Goal: Task Accomplishment & Management: Manage account settings

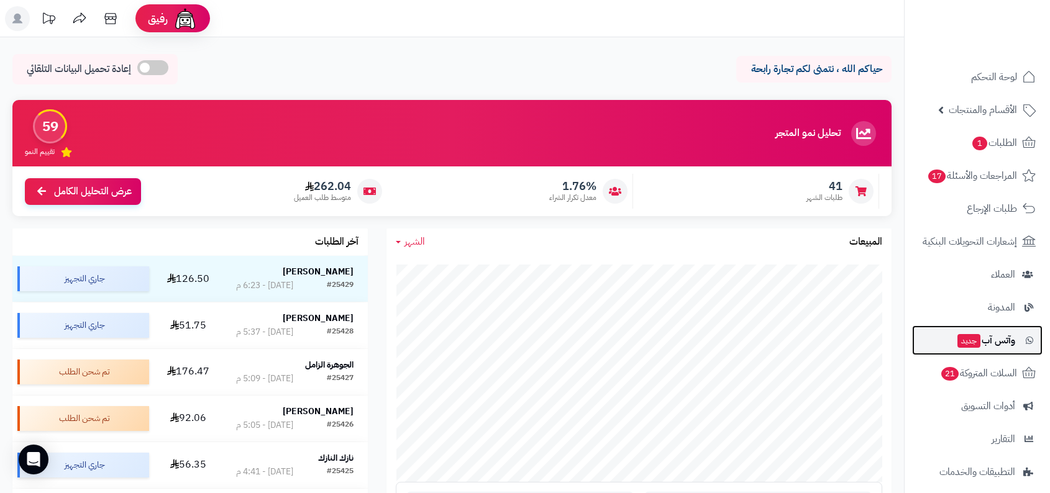
click at [1004, 340] on span "وآتس آب جديد" at bounding box center [985, 340] width 59 height 17
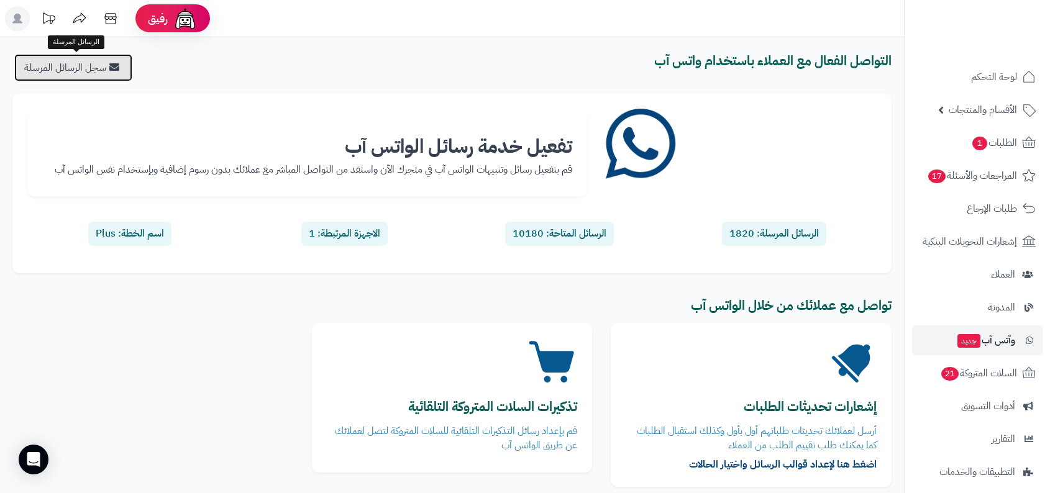
click at [83, 73] on link "سجل الرسائل المرسلة" at bounding box center [73, 67] width 118 height 27
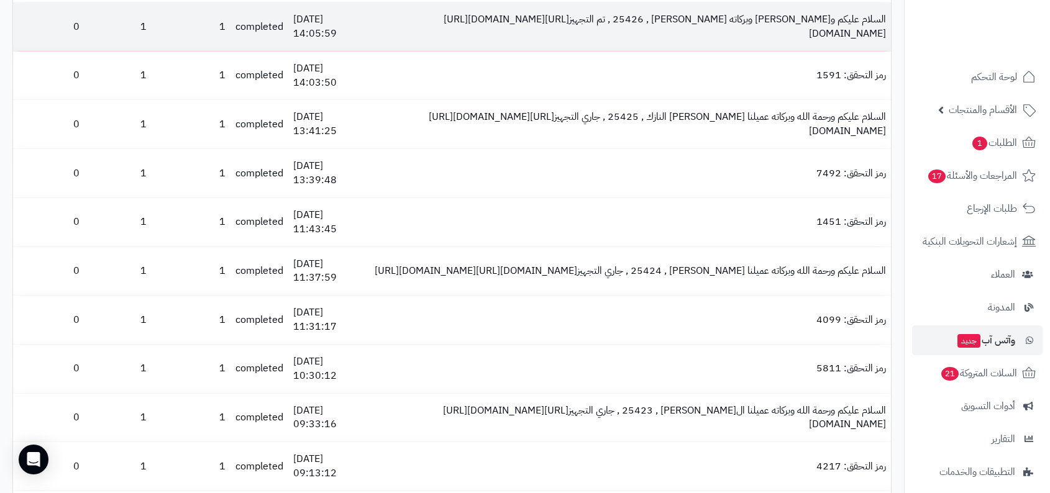
scroll to position [1273, 0]
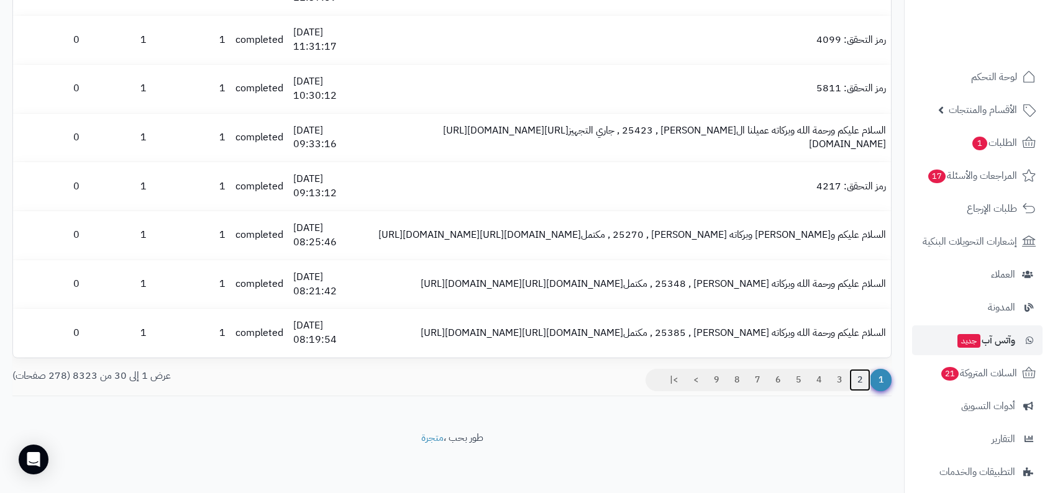
click at [860, 382] on link "2" at bounding box center [859, 380] width 21 height 22
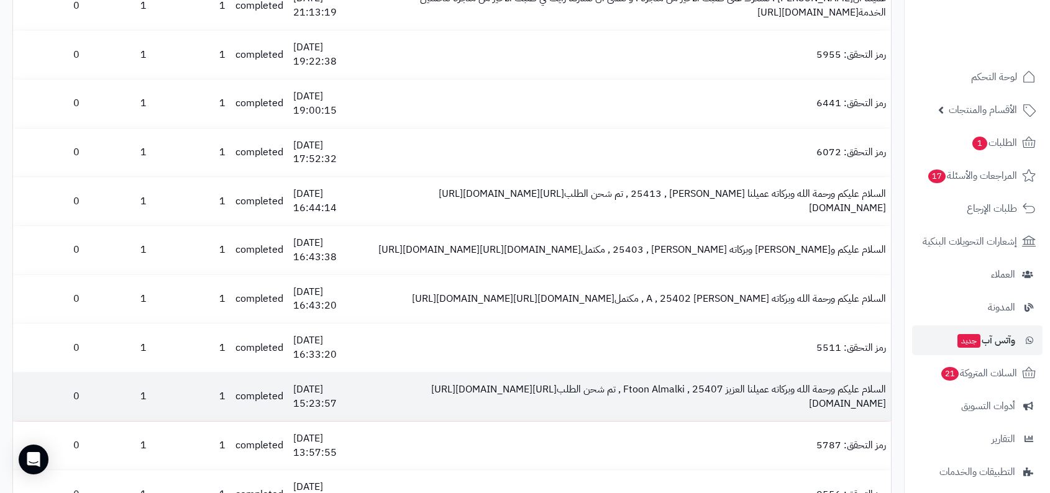
scroll to position [1273, 0]
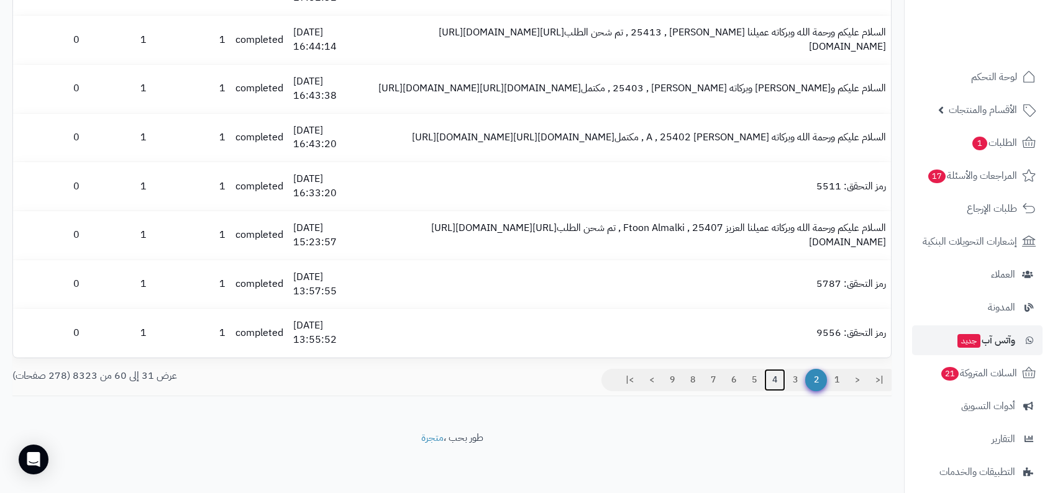
click at [776, 378] on link "4" at bounding box center [774, 380] width 21 height 22
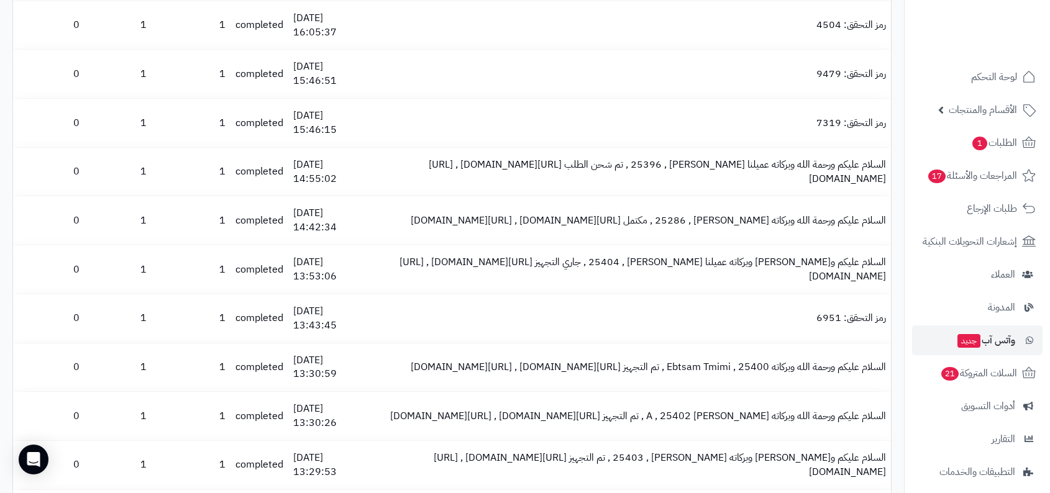
scroll to position [1273, 0]
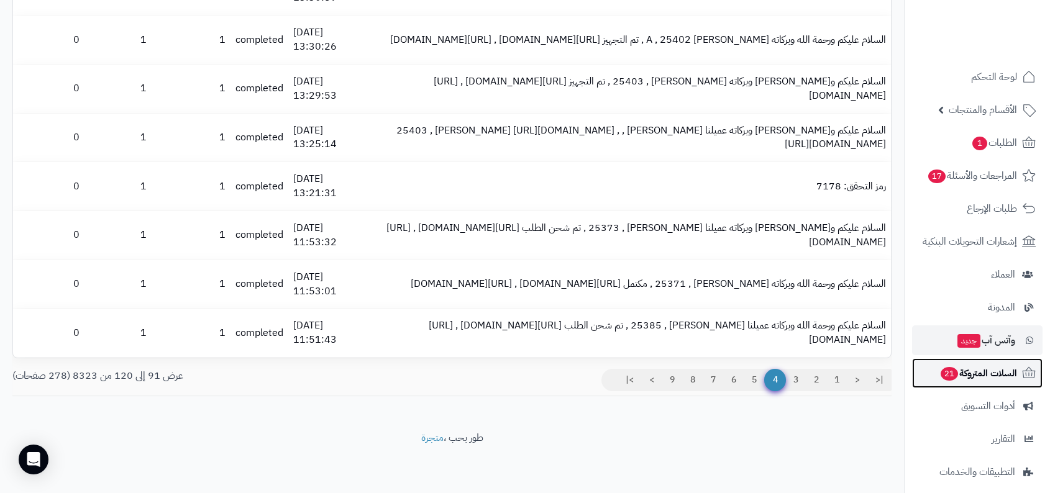
click at [960, 369] on span "السلات المتروكة 21" at bounding box center [978, 373] width 78 height 17
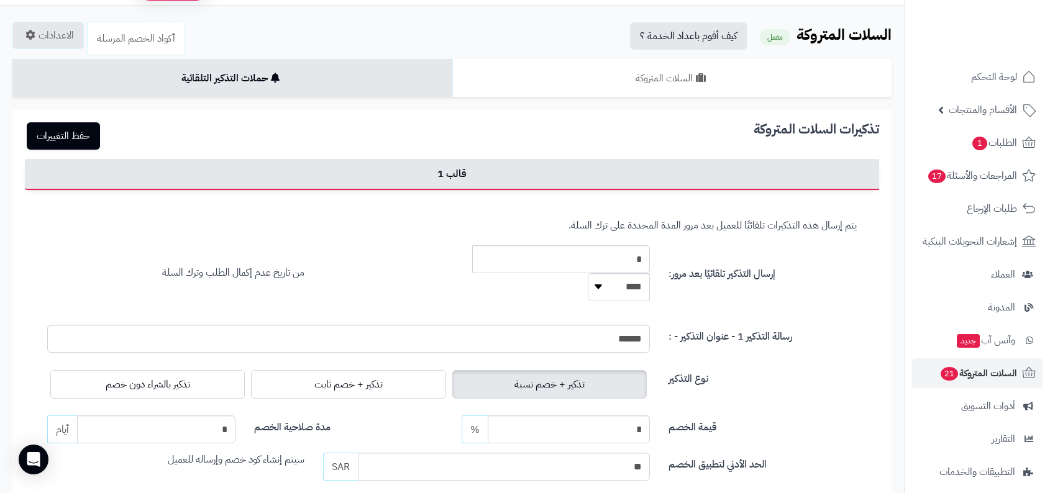
scroll to position [32, 0]
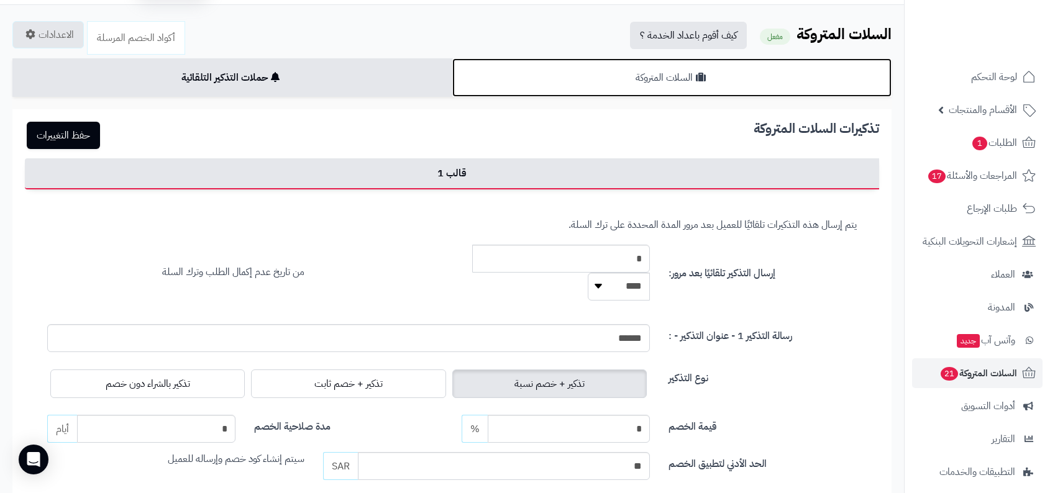
click at [724, 67] on link "السلات المتروكة" at bounding box center [672, 77] width 440 height 39
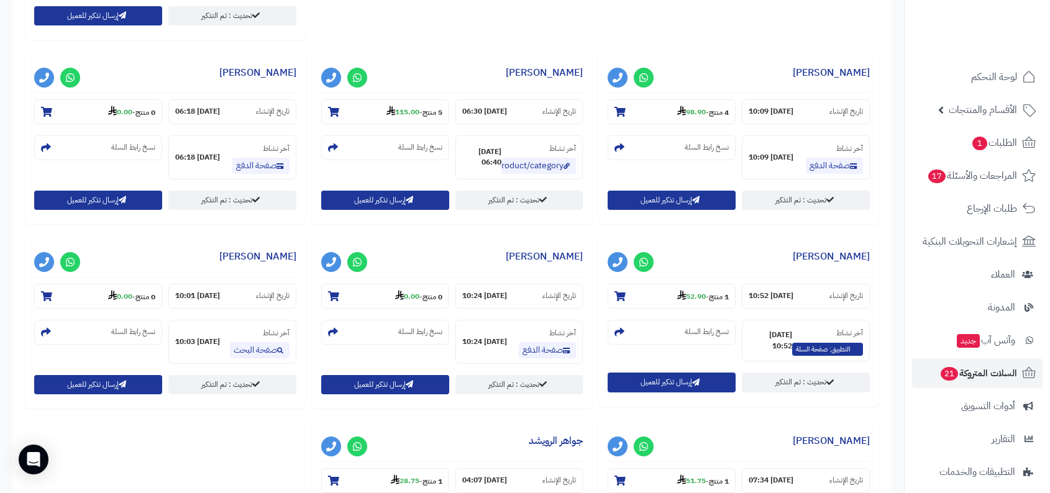
scroll to position [1277, 0]
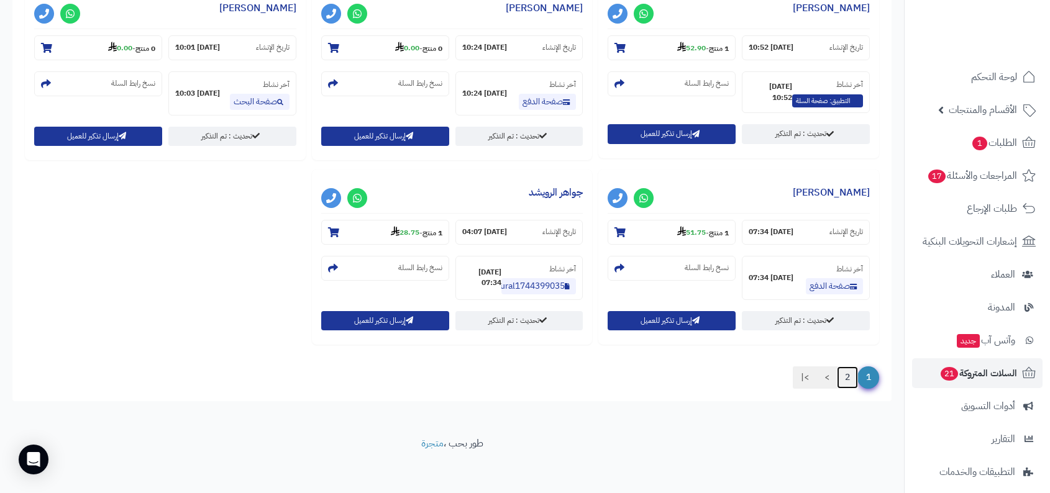
click at [847, 366] on link "2" at bounding box center [847, 377] width 21 height 22
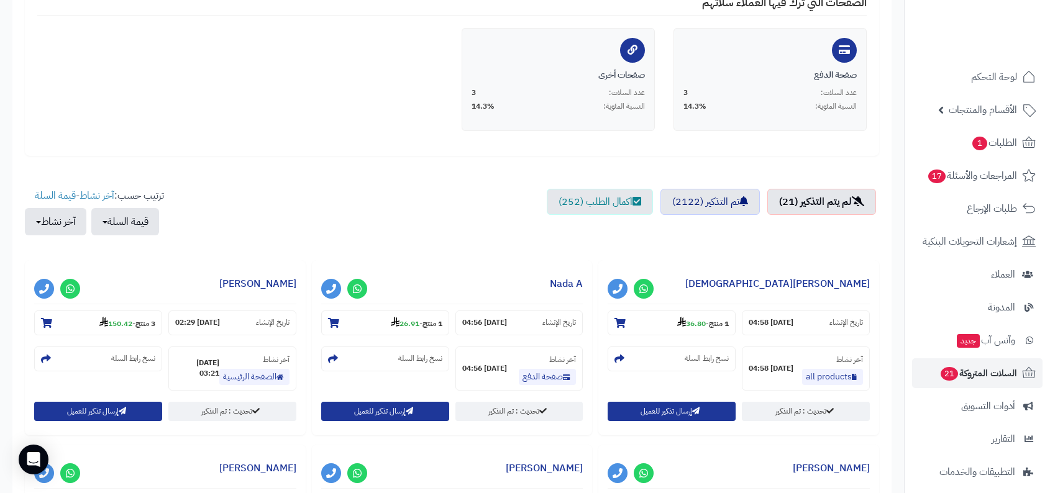
scroll to position [0, 0]
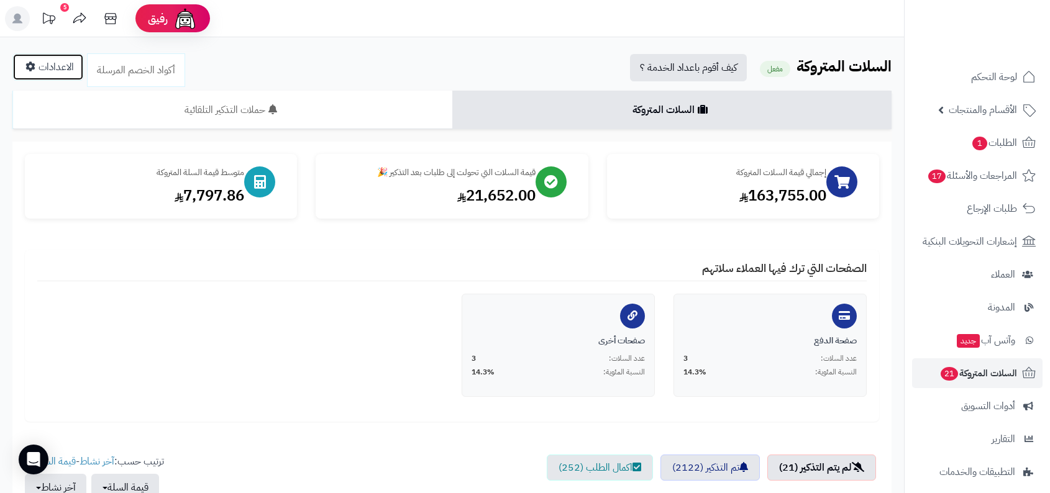
click at [50, 69] on link "الاعدادات" at bounding box center [47, 66] width 71 height 27
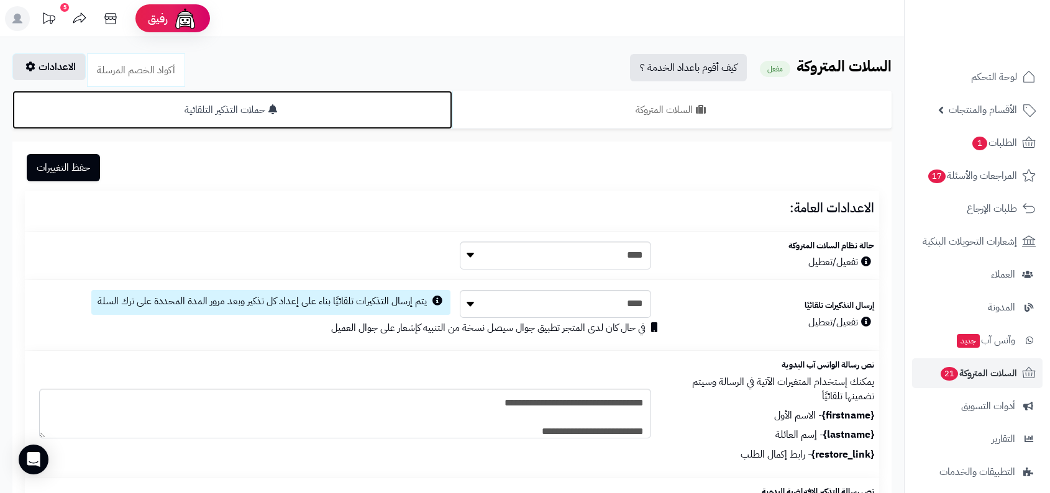
click at [356, 115] on link "حملات التذكير التلقائية" at bounding box center [232, 110] width 440 height 39
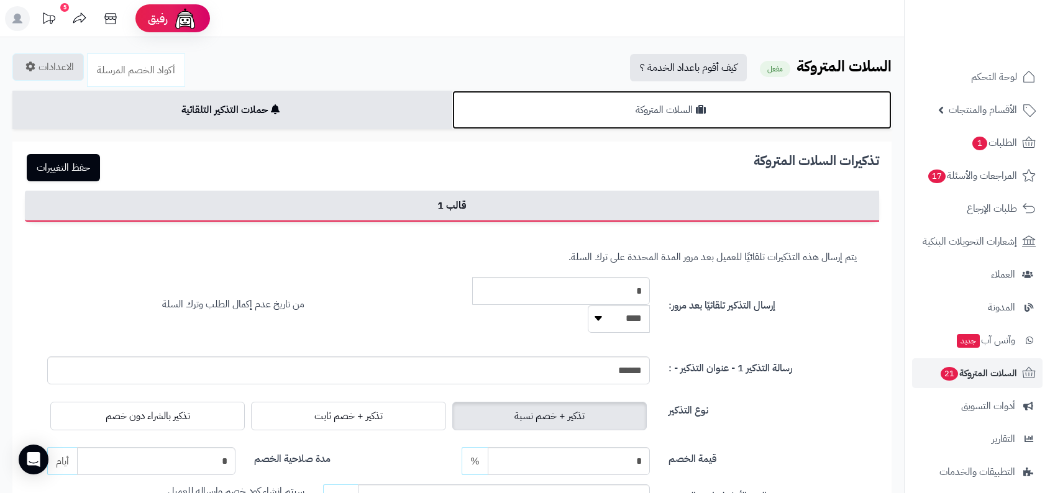
click at [717, 114] on link "السلات المتروكة" at bounding box center [672, 110] width 440 height 39
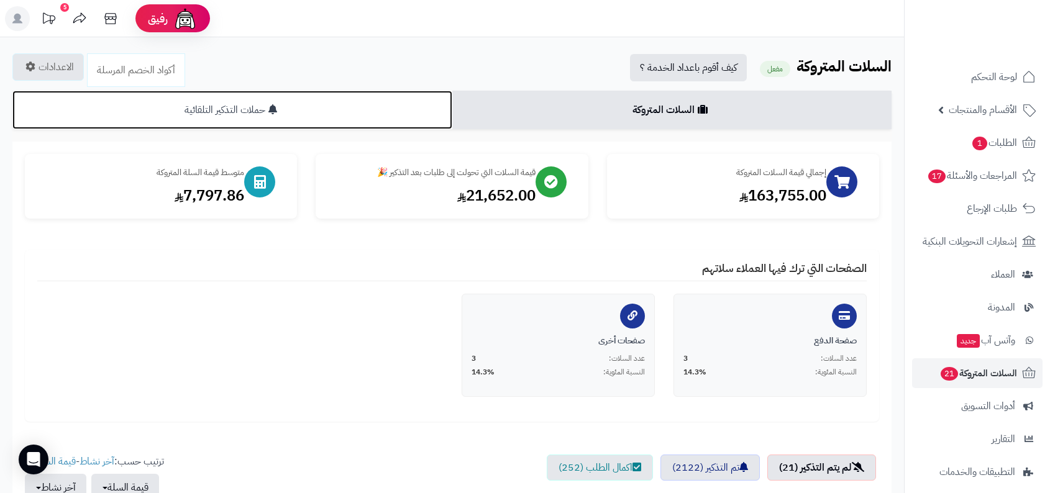
click at [368, 114] on link "حملات التذكير التلقائية" at bounding box center [232, 110] width 440 height 39
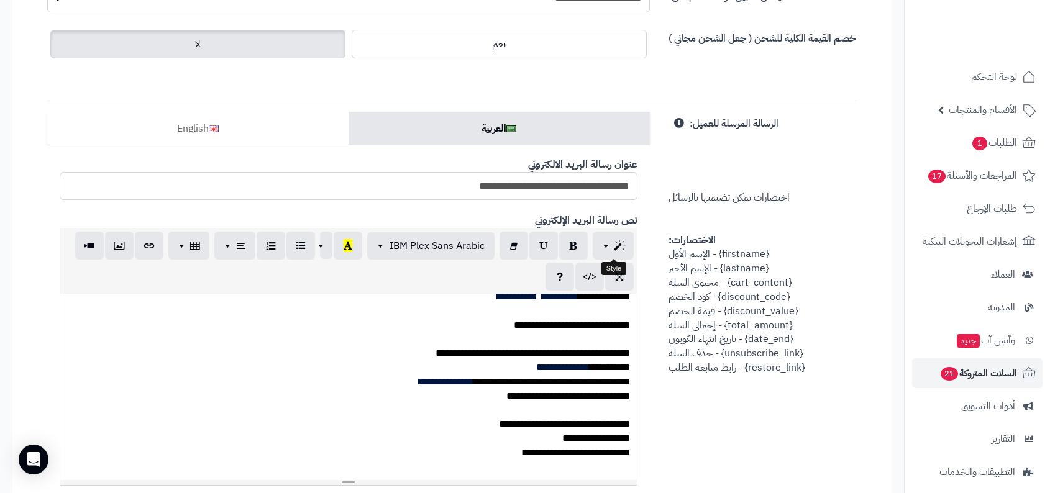
scroll to position [535, 0]
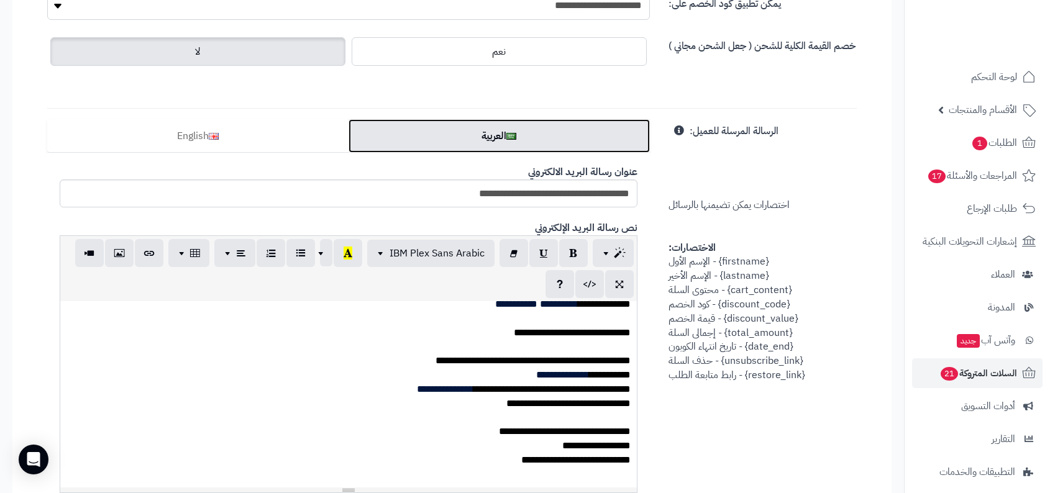
click at [370, 140] on link "العربية" at bounding box center [498, 136] width 301 height 34
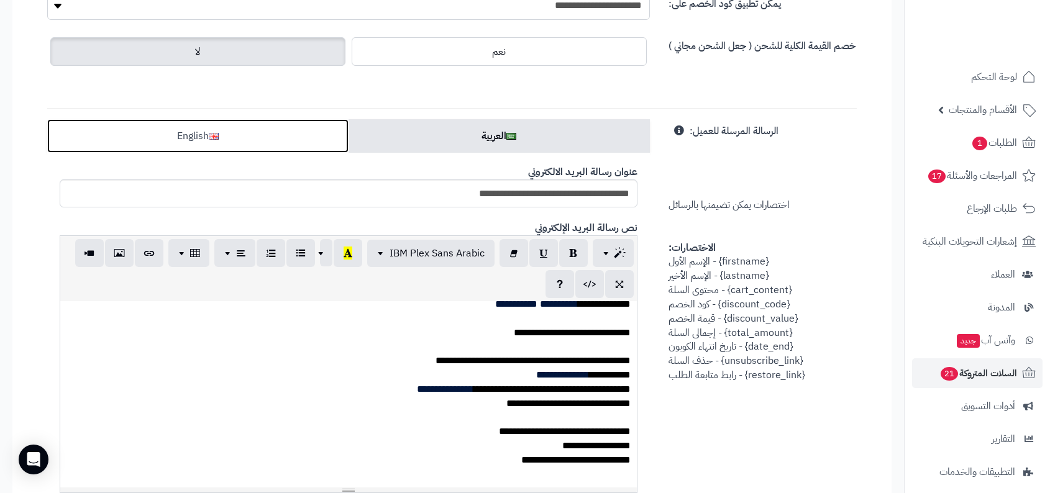
click at [312, 143] on link "English" at bounding box center [197, 136] width 301 height 34
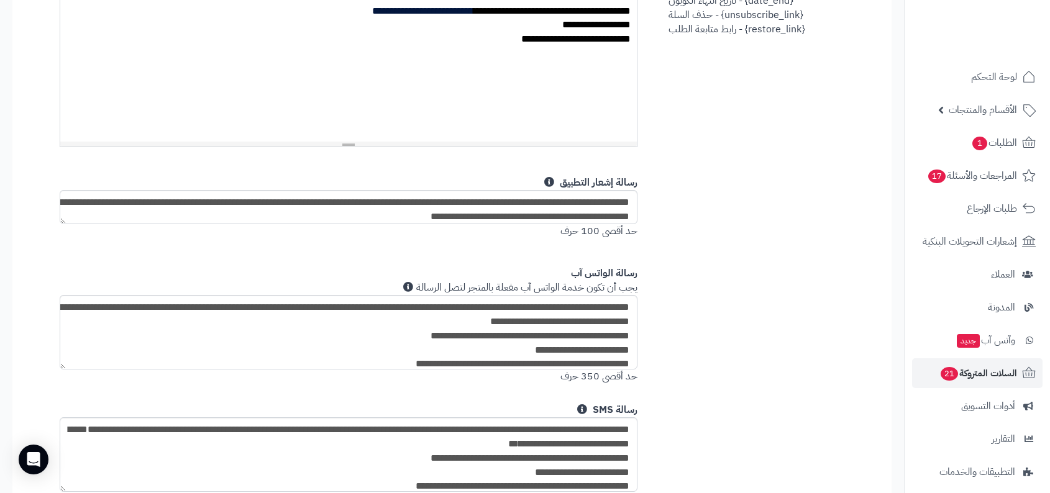
scroll to position [945, 0]
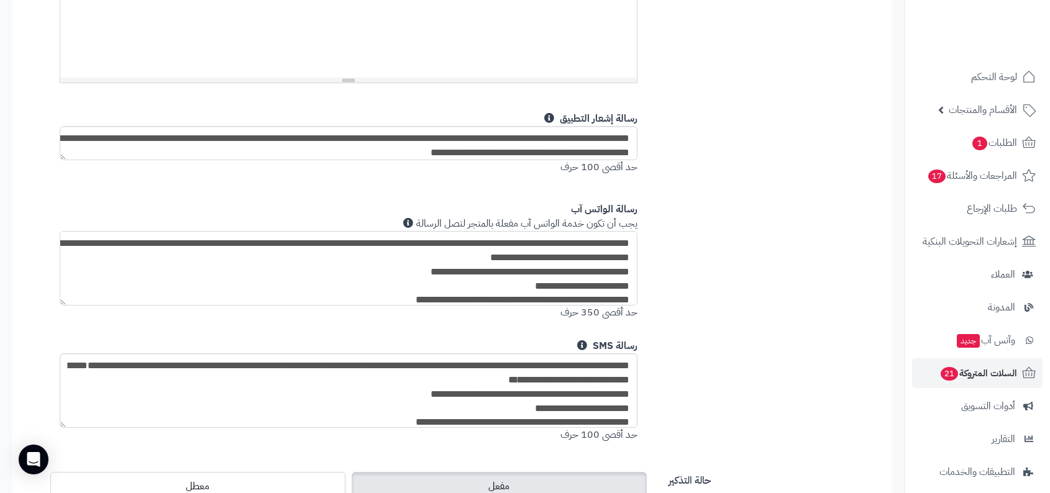
click at [428, 255] on textarea "**********" at bounding box center [349, 268] width 578 height 75
click at [582, 250] on textarea "**********" at bounding box center [349, 268] width 578 height 75
click at [555, 268] on textarea "**********" at bounding box center [349, 268] width 578 height 75
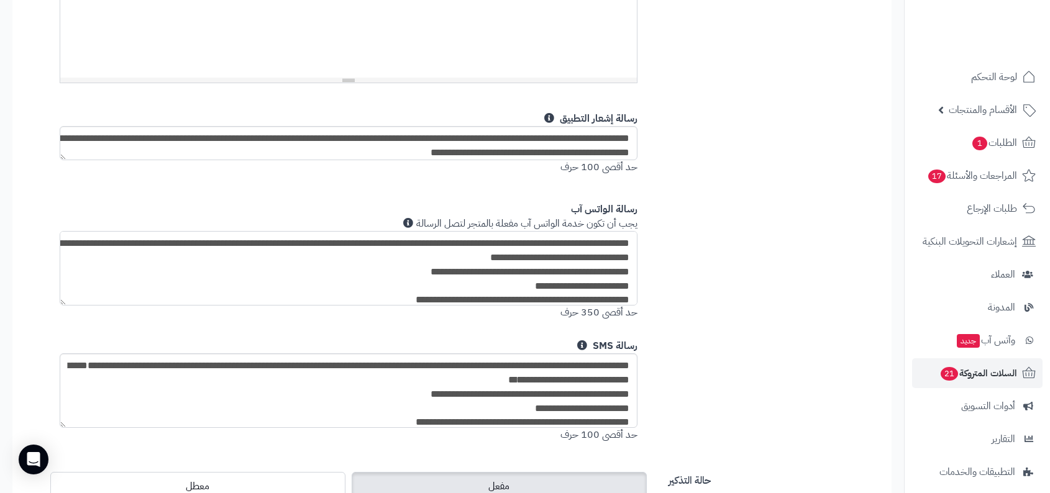
drag, startPoint x: 555, startPoint y: 268, endPoint x: 632, endPoint y: 204, distance: 100.6
click at [632, 204] on div "**********" at bounding box center [348, 263] width 596 height 122
click at [584, 231] on textarea "**********" at bounding box center [349, 268] width 578 height 75
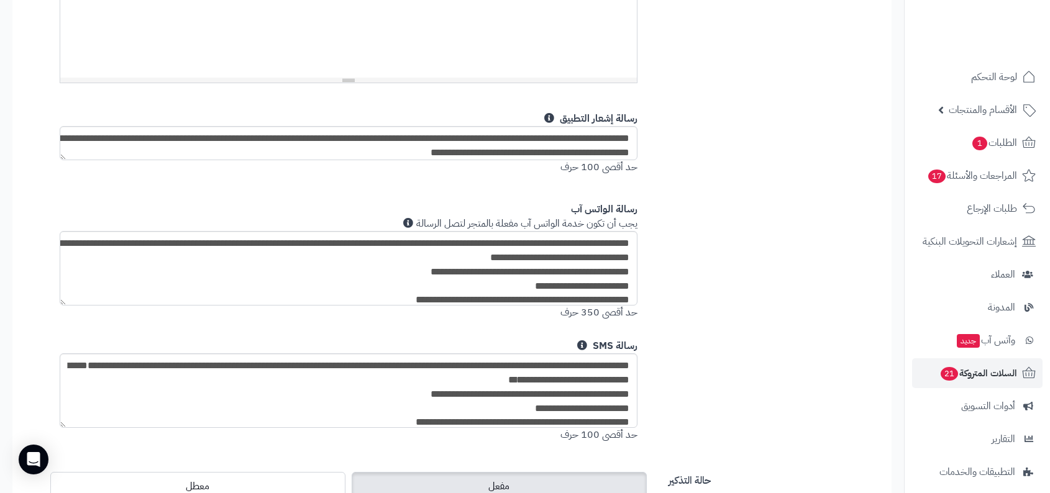
click at [655, 227] on div "**********" at bounding box center [348, 81] width 621 height 745
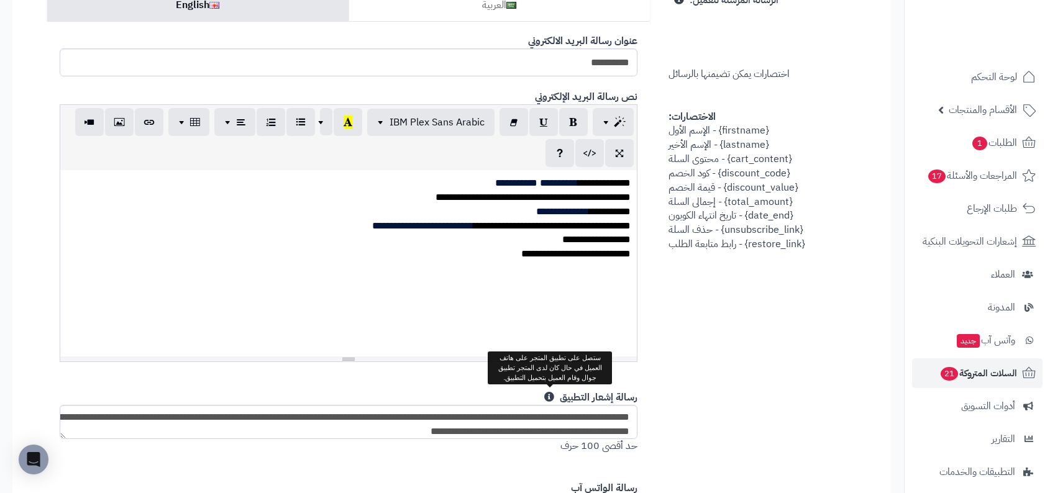
scroll to position [612, 0]
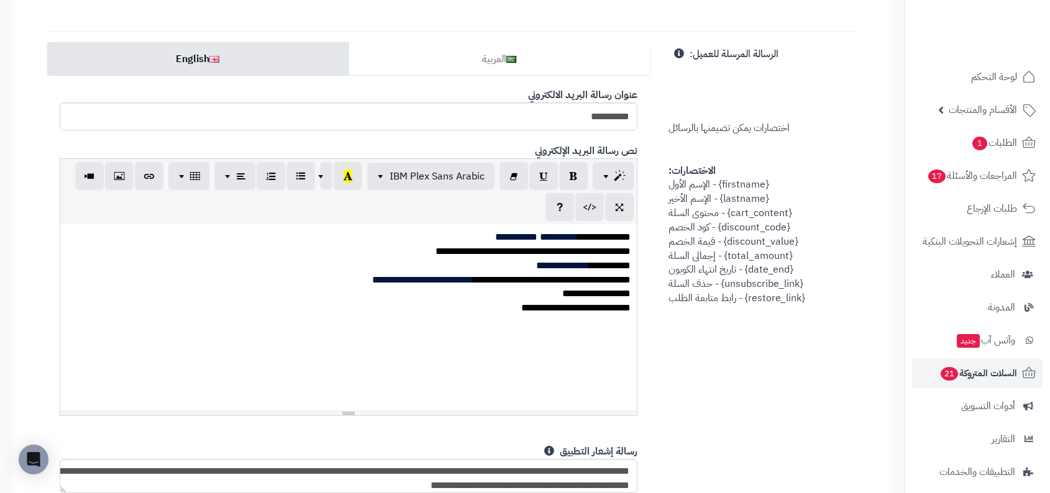
click at [540, 281] on div "**********" at bounding box center [348, 280] width 565 height 14
click at [479, 315] on div "**********" at bounding box center [348, 317] width 577 height 186
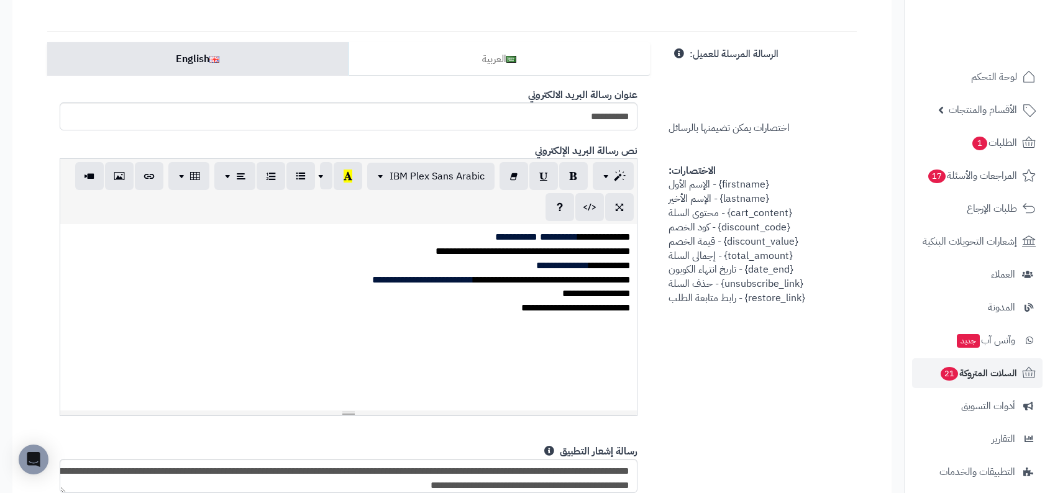
click at [479, 315] on div "**********" at bounding box center [348, 317] width 577 height 186
click at [507, 277] on div "**********" at bounding box center [348, 280] width 565 height 14
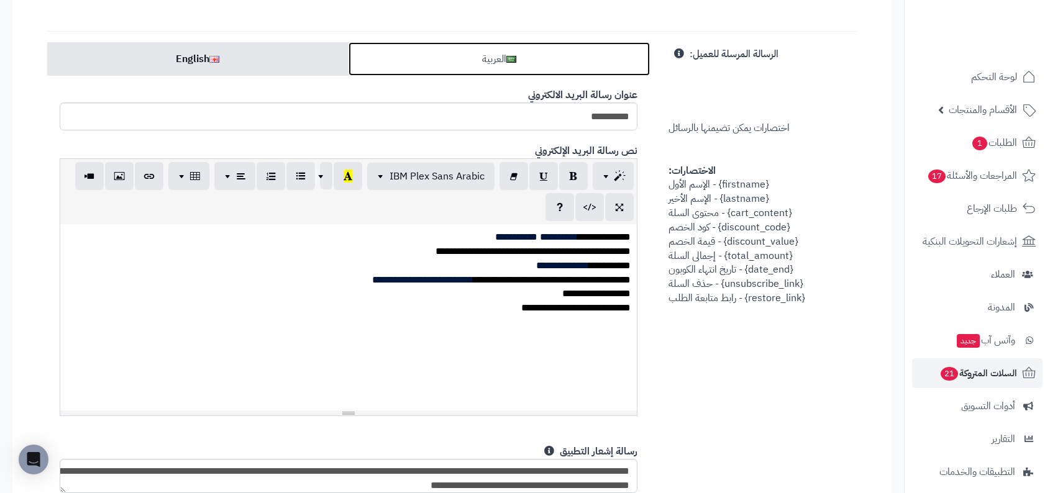
click at [539, 62] on link "العربية" at bounding box center [498, 59] width 301 height 34
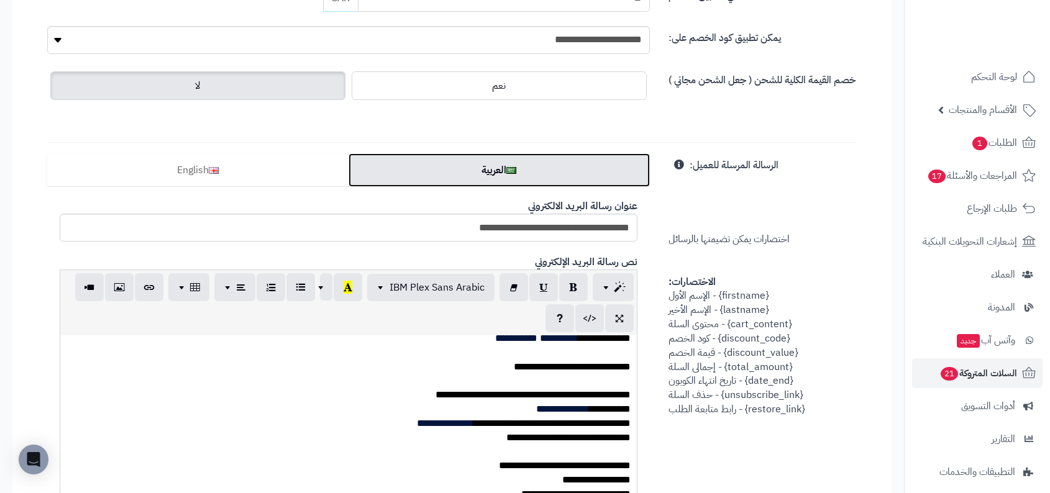
scroll to position [497, 0]
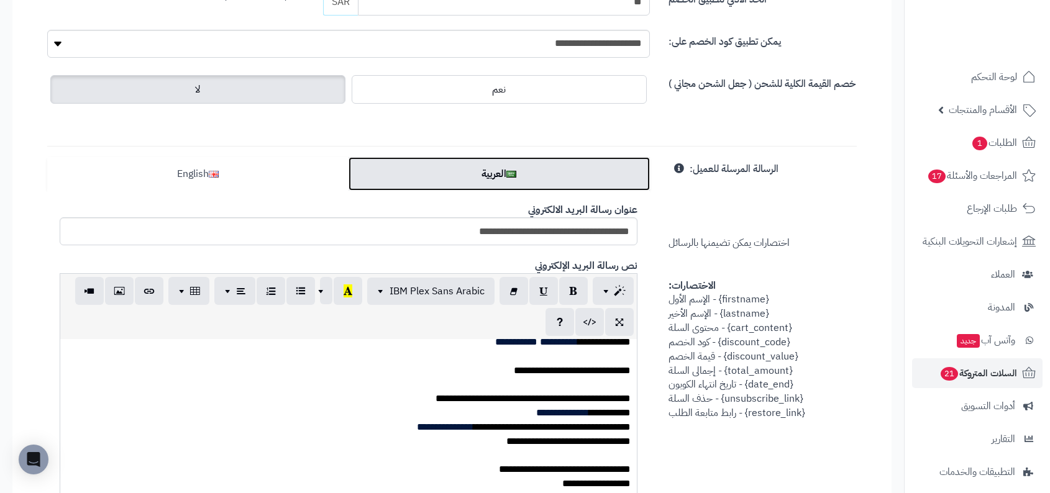
click at [303, 176] on link "English" at bounding box center [197, 174] width 301 height 34
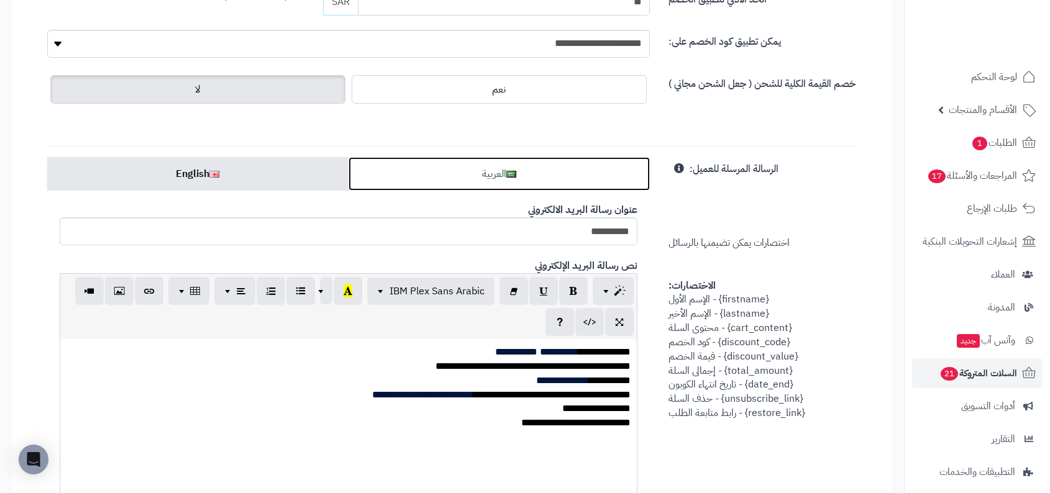
click at [456, 168] on link "العربية" at bounding box center [498, 174] width 301 height 34
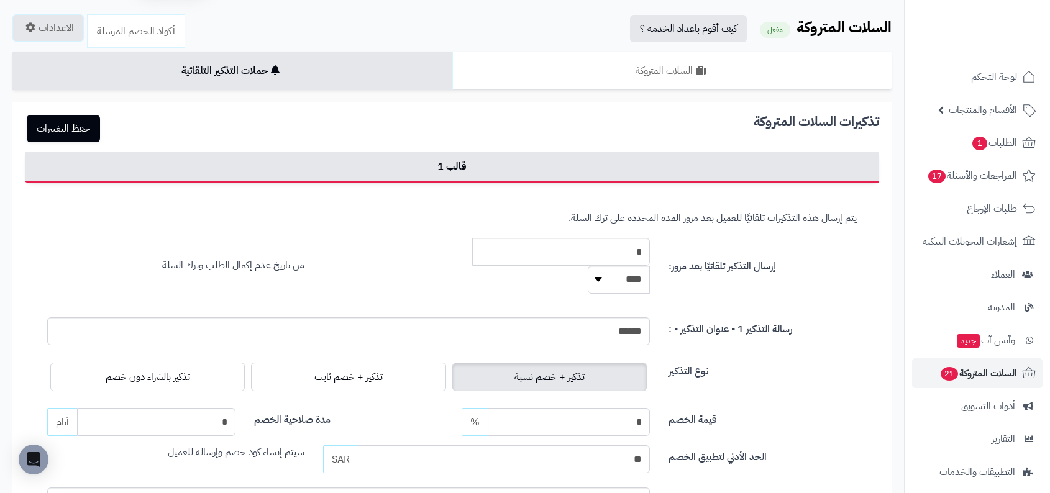
scroll to position [0, 0]
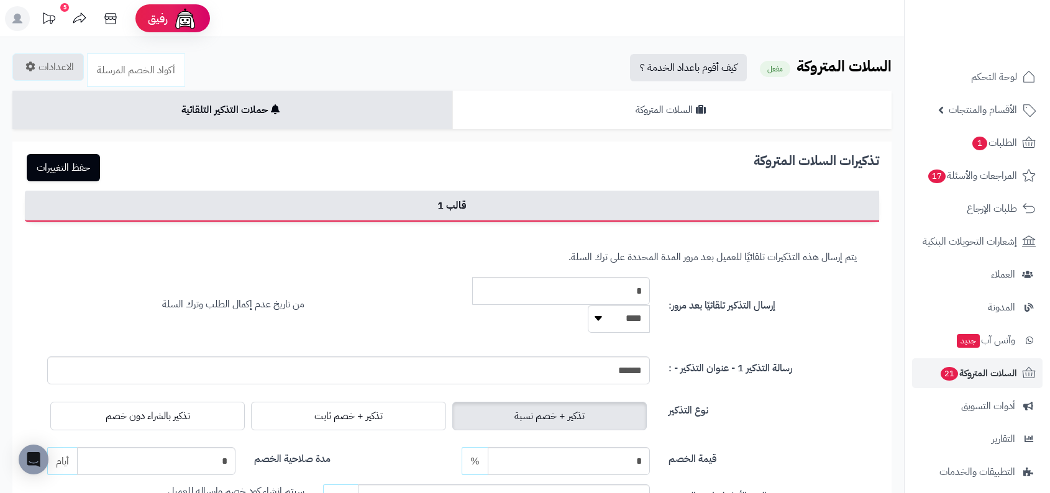
click at [737, 123] on link "السلات المتروكة" at bounding box center [672, 110] width 440 height 39
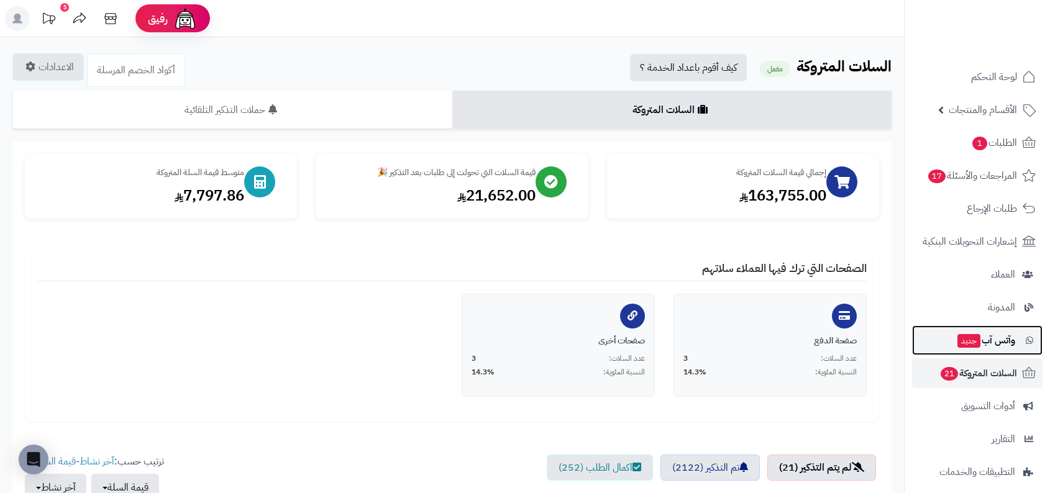
click at [971, 325] on link "وآتس آب جديد" at bounding box center [977, 340] width 130 height 30
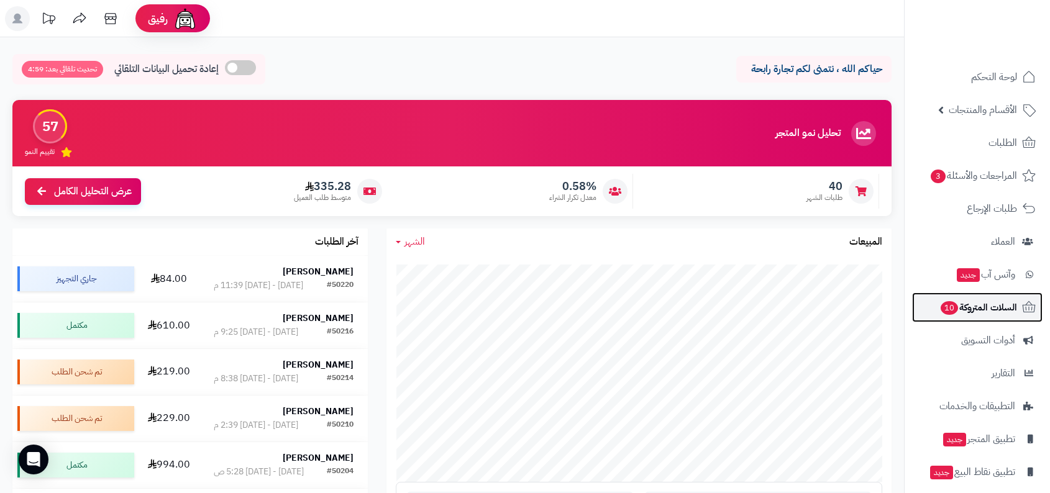
click at [997, 304] on span "السلات المتروكة 10" at bounding box center [978, 307] width 78 height 17
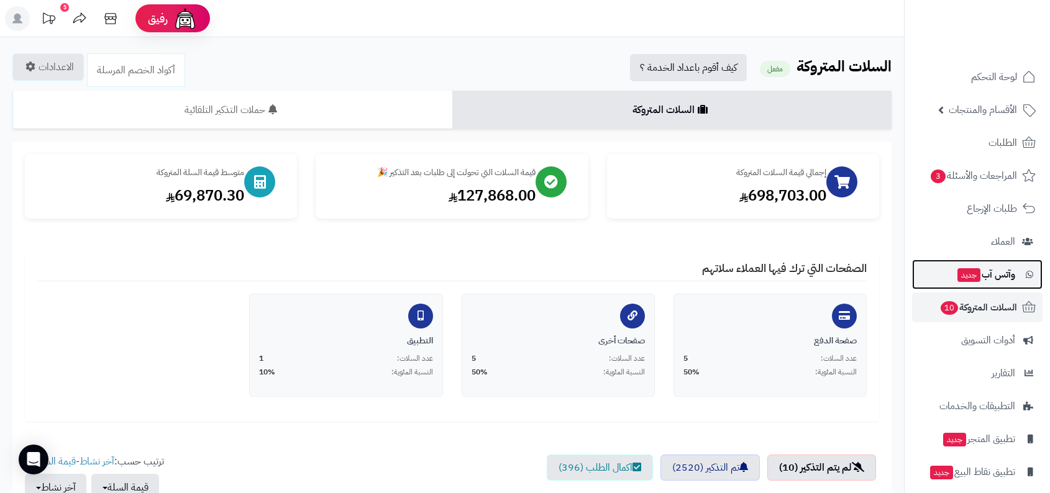
click at [976, 271] on span "جديد" at bounding box center [968, 275] width 23 height 14
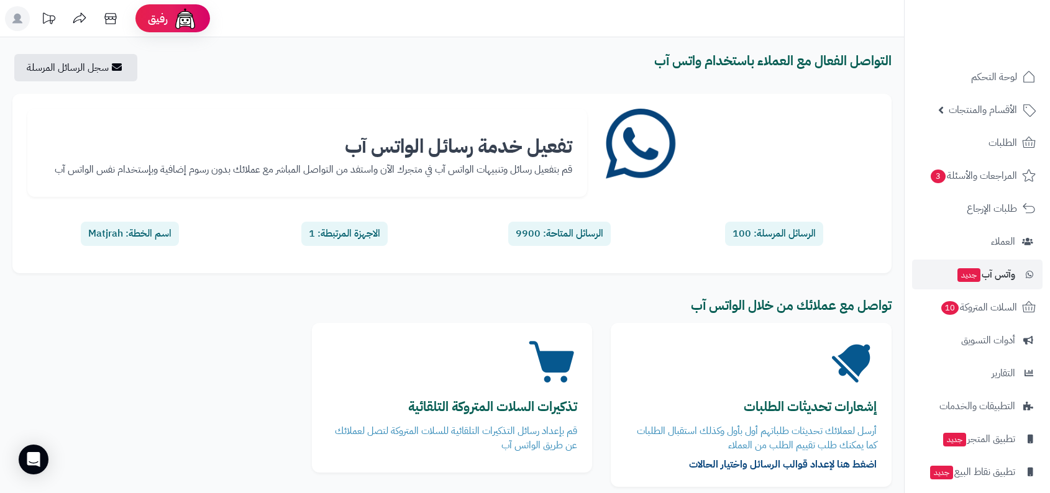
click at [88, 53] on div "التواصل الفعال مع العملاء باستخدام واتس آب سجل الرسائل المرسلة تفعيل خدمة رسائل…" at bounding box center [452, 280] width 904 height 487
click at [93, 77] on link "سجل الرسائل المرسلة" at bounding box center [73, 67] width 118 height 27
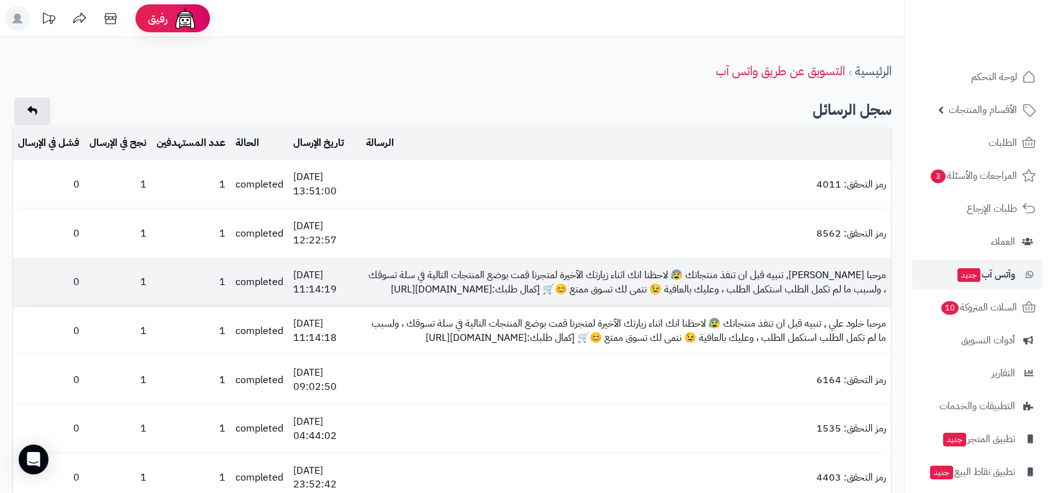
click at [627, 272] on td "مرحبا Raneem Alharbi, تنبيه قبل ان تنفذ منتجاتك 😰 لاحظنا انك اثناء زيارتك الآخي…" at bounding box center [626, 282] width 530 height 48
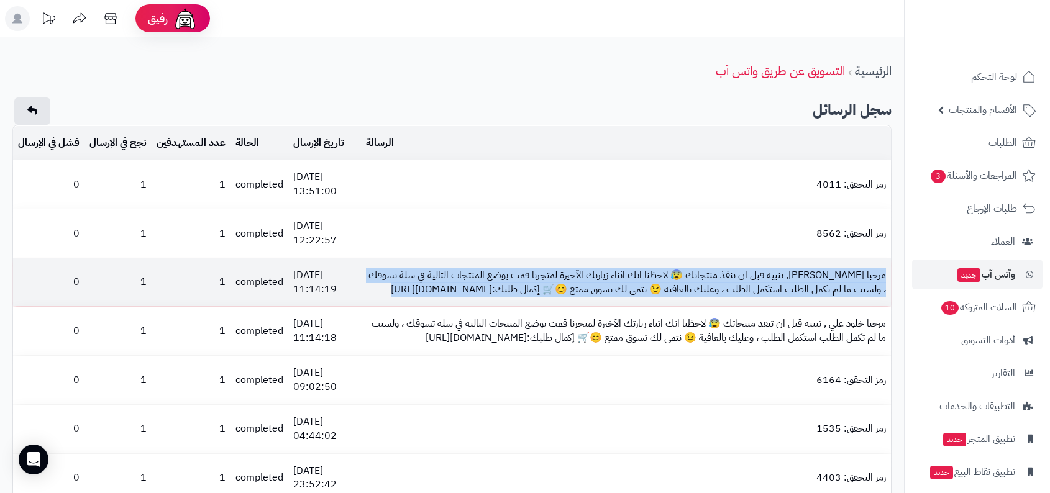
click at [616, 289] on td "مرحبا Raneem Alharbi, تنبيه قبل ان تنفذ منتجاتك 😰 لاحظنا انك اثناء زيارتك الآخي…" at bounding box center [626, 282] width 530 height 48
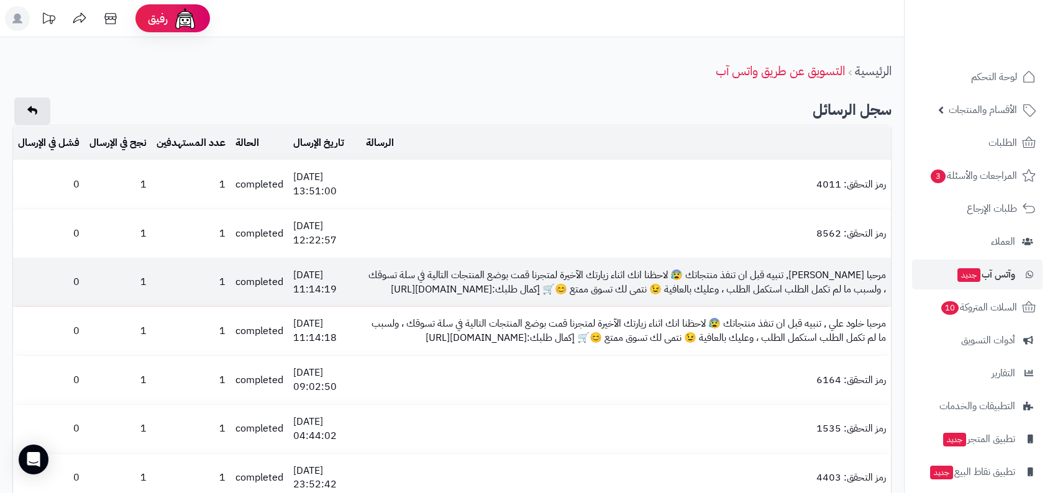
click at [616, 289] on td "مرحبا Raneem Alharbi, تنبيه قبل ان تنفذ منتجاتك 😰 لاحظنا انك اثناء زيارتك الآخي…" at bounding box center [626, 282] width 530 height 48
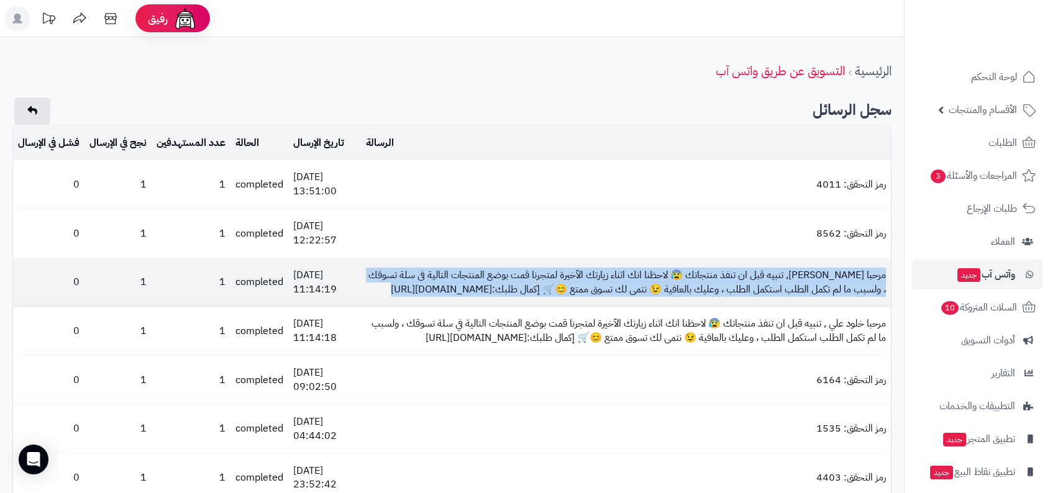
click at [604, 304] on td "مرحبا Raneem Alharbi, تنبيه قبل ان تنفذ منتجاتك 😰 لاحظنا انك اثناء زيارتك الآخي…" at bounding box center [626, 282] width 530 height 48
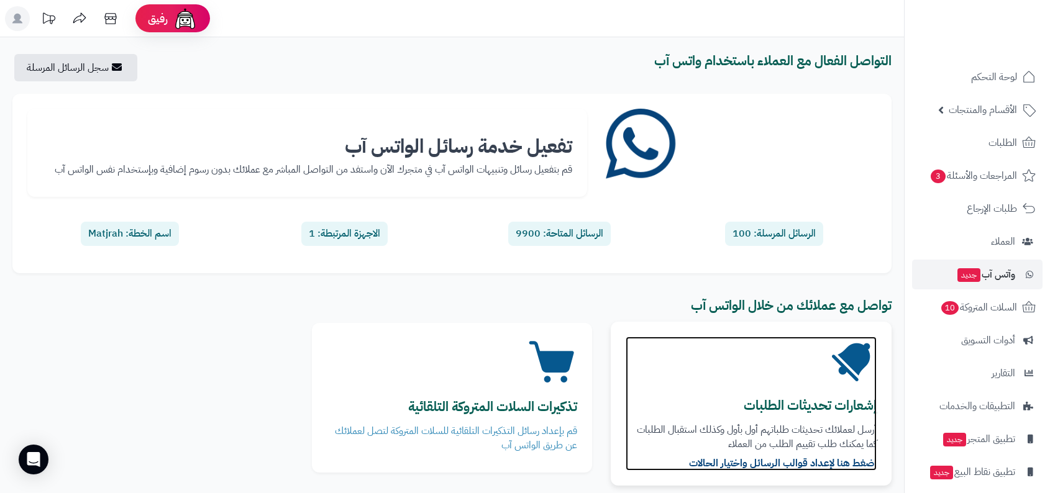
click at [766, 417] on article "إشعارات تحديثات الطلبات أرسل لعملائك تحديثات طلباتهم أول بأول وكذلك استقبال الط…" at bounding box center [750, 404] width 251 height 134
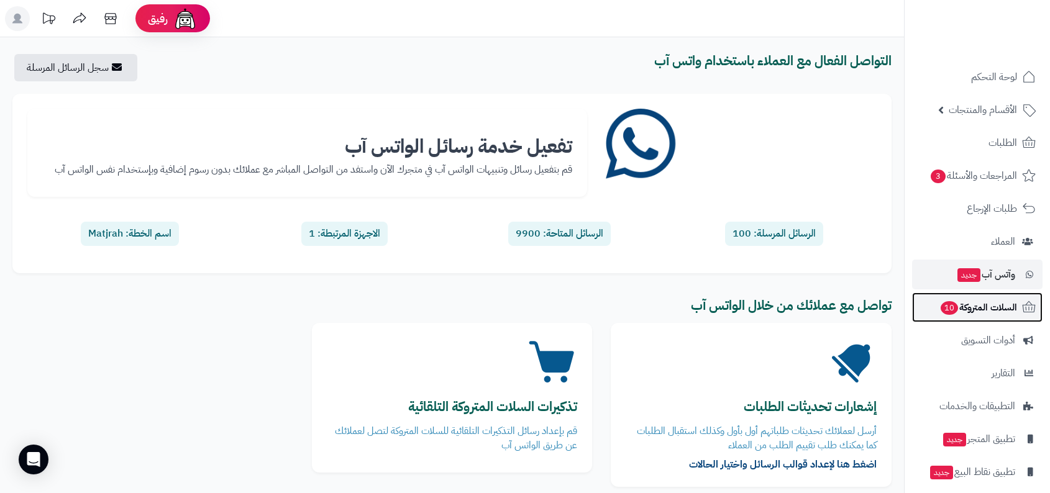
click at [988, 293] on link "السلات المتروكة 10" at bounding box center [977, 308] width 130 height 30
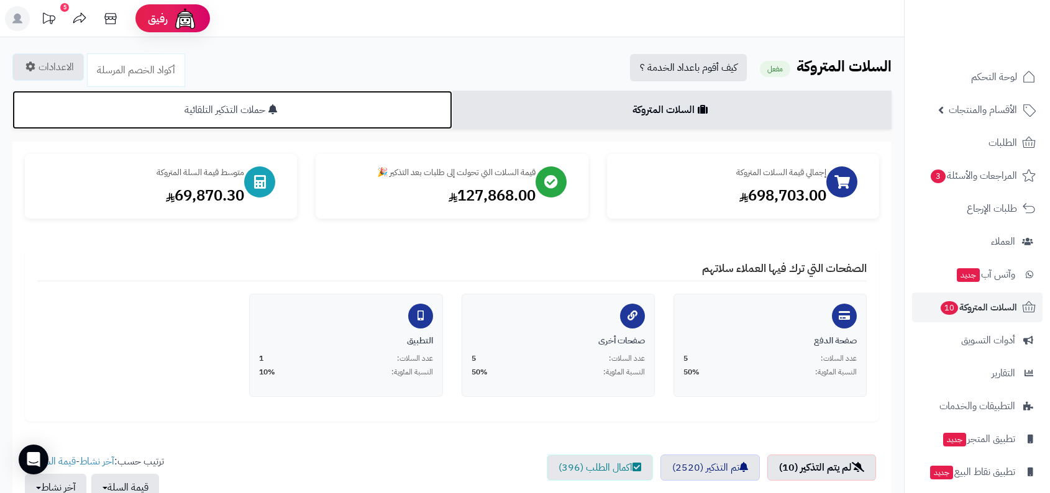
click at [348, 121] on link "حملات التذكير التلقائية" at bounding box center [232, 110] width 440 height 39
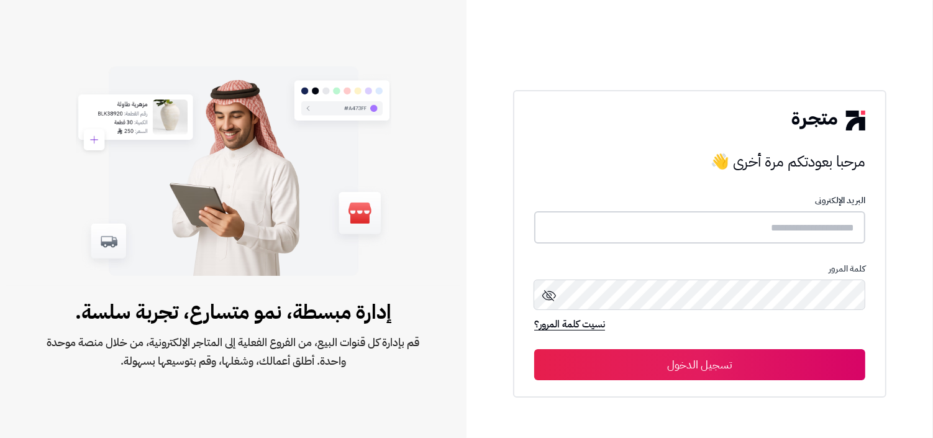
click at [681, 220] on input "text" at bounding box center [699, 227] width 331 height 33
type input "**********"
click at [534, 348] on button "تسجيل الدخول" at bounding box center [699, 363] width 331 height 31
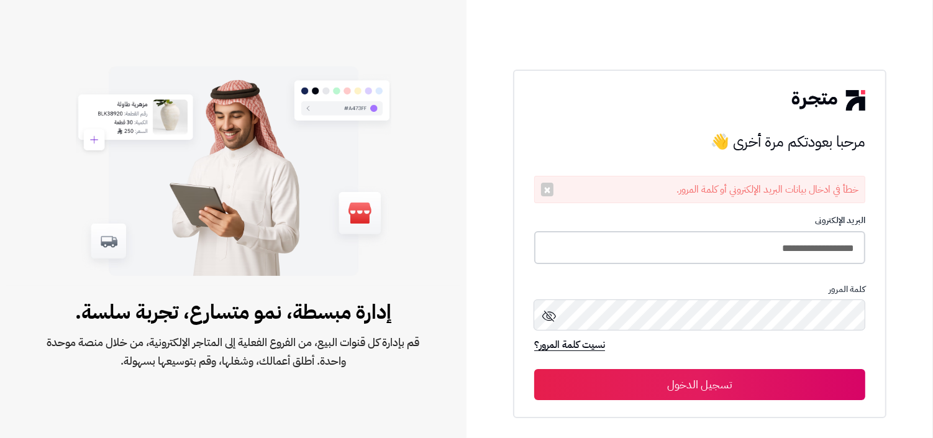
click at [623, 259] on input "**********" at bounding box center [699, 247] width 331 height 33
type input "**********"
click at [534, 368] on button "تسجيل الدخول" at bounding box center [699, 383] width 331 height 31
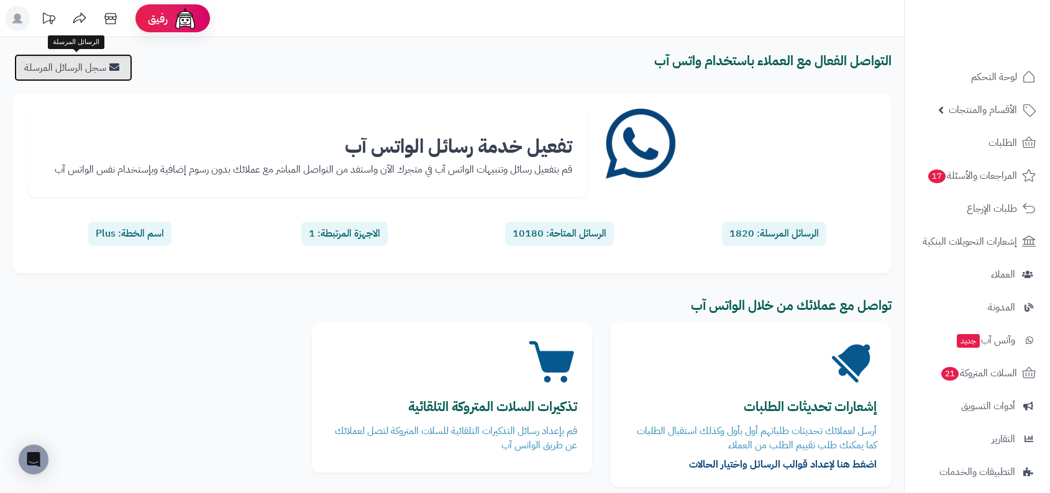
click at [98, 62] on link "سجل الرسائل المرسلة" at bounding box center [73, 67] width 118 height 27
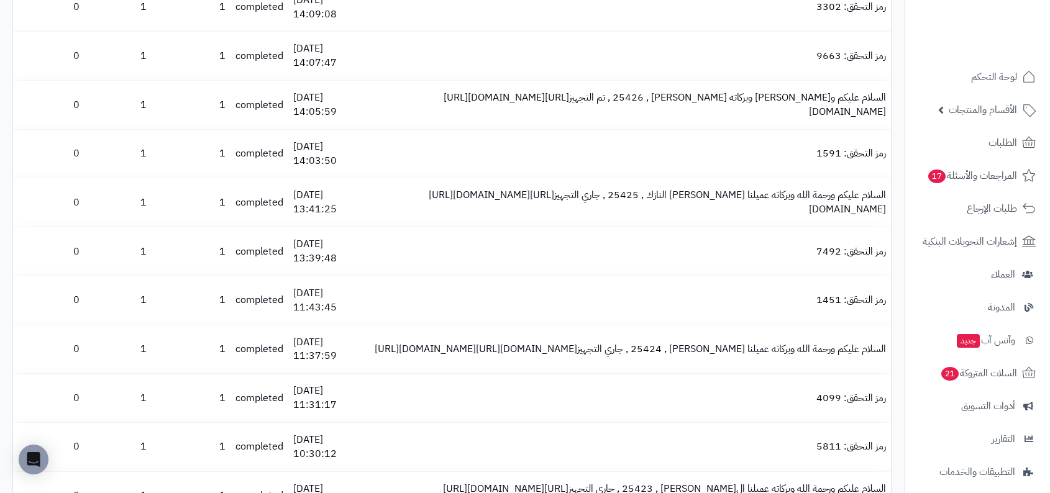
scroll to position [1273, 0]
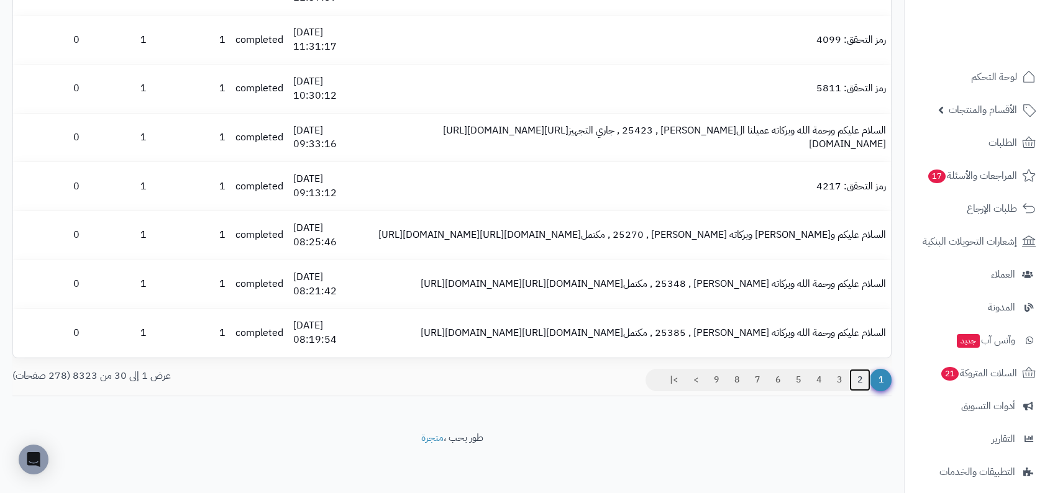
click at [858, 378] on link "2" at bounding box center [859, 380] width 21 height 22
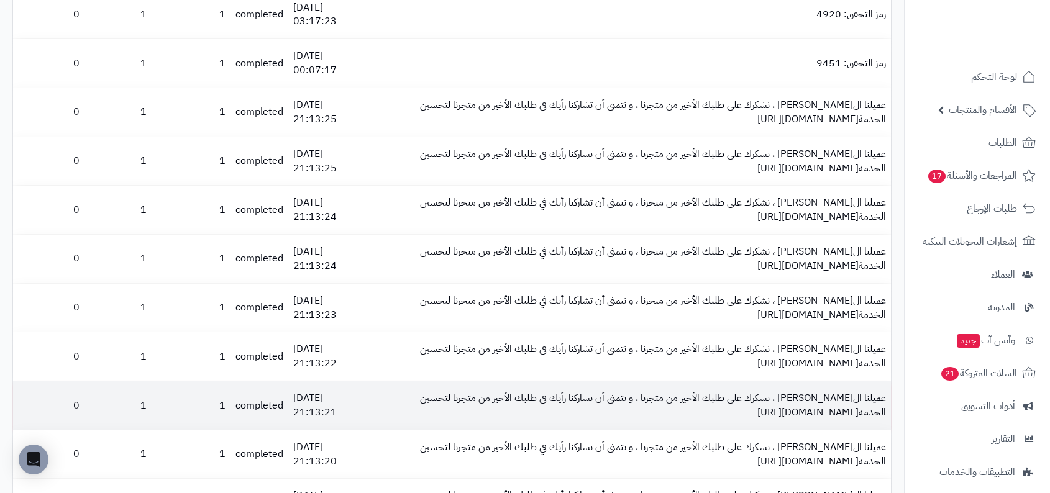
scroll to position [1273, 0]
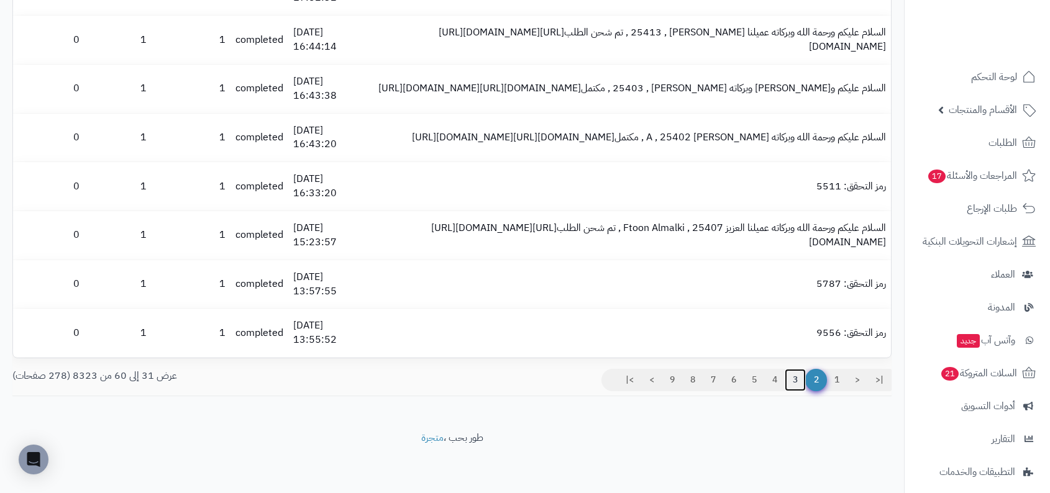
click at [799, 384] on link "3" at bounding box center [794, 380] width 21 height 22
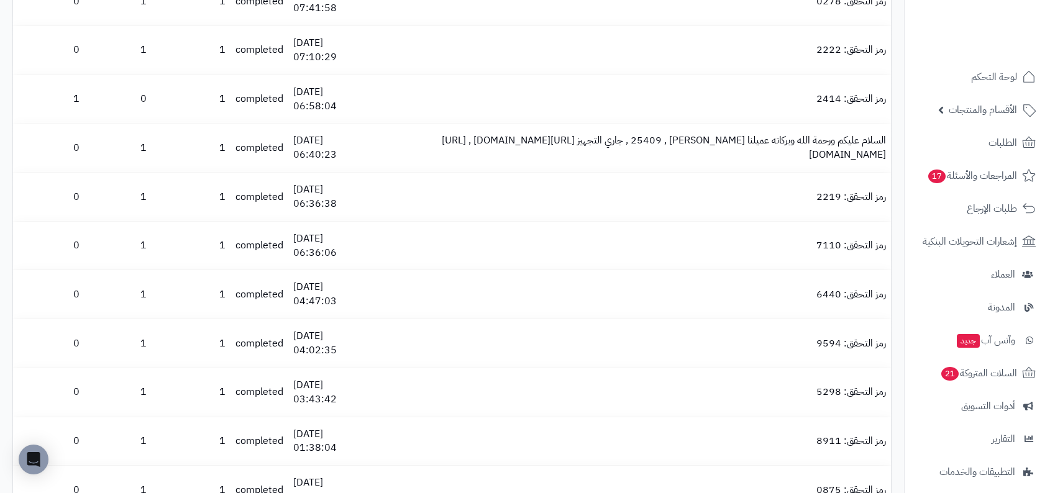
scroll to position [1273, 0]
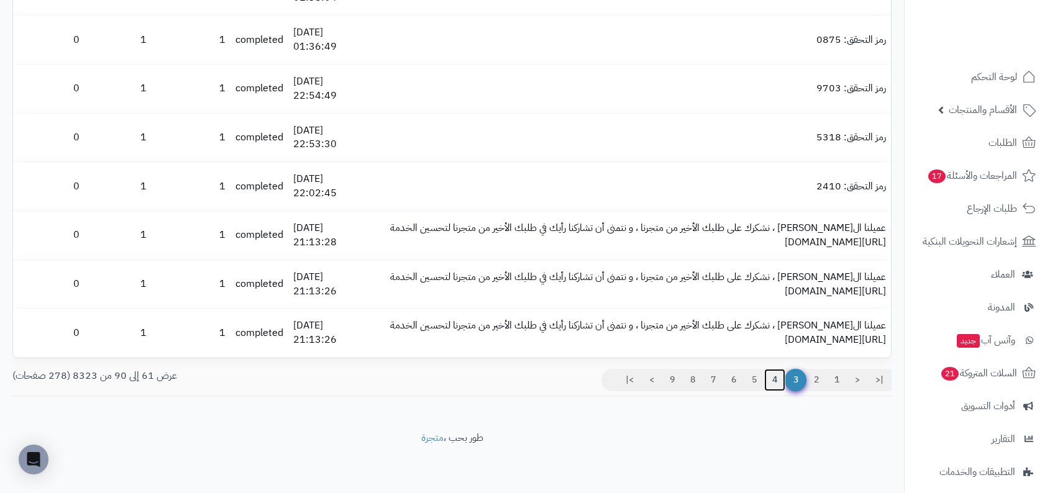
click at [769, 379] on link "4" at bounding box center [774, 380] width 21 height 22
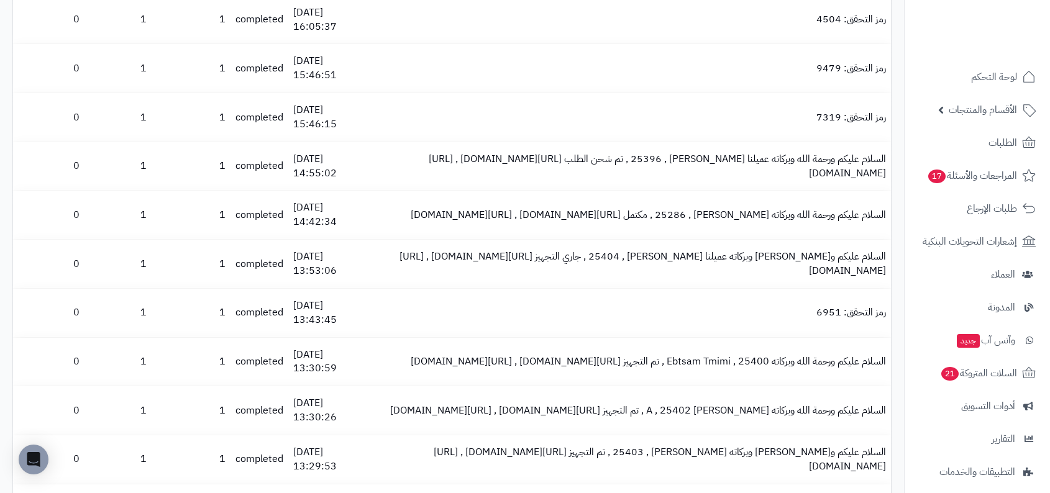
scroll to position [1273, 0]
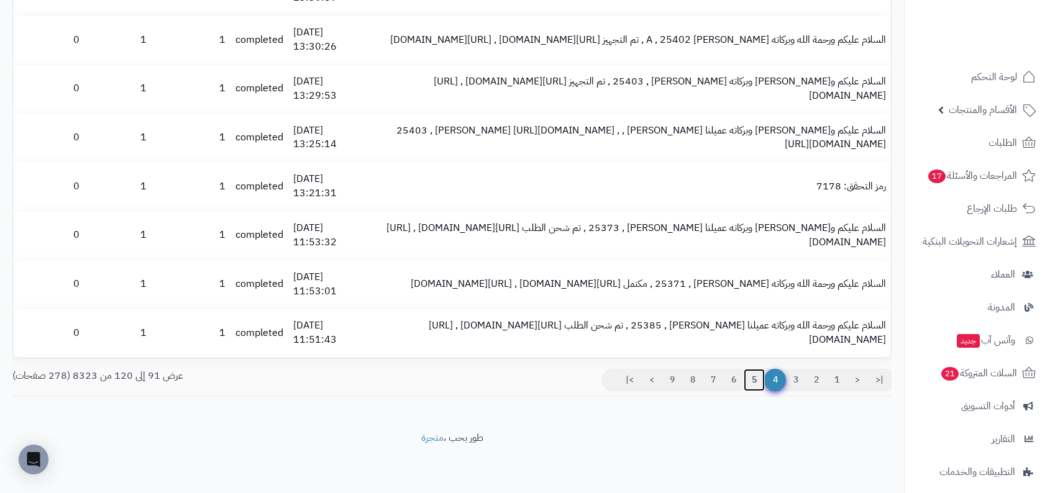
click at [754, 379] on link "5" at bounding box center [753, 380] width 21 height 22
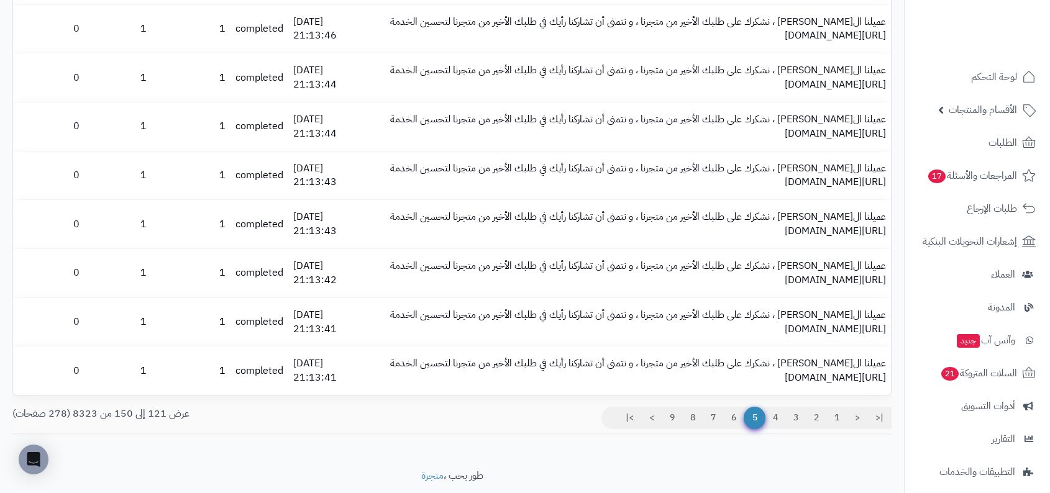
scroll to position [1273, 0]
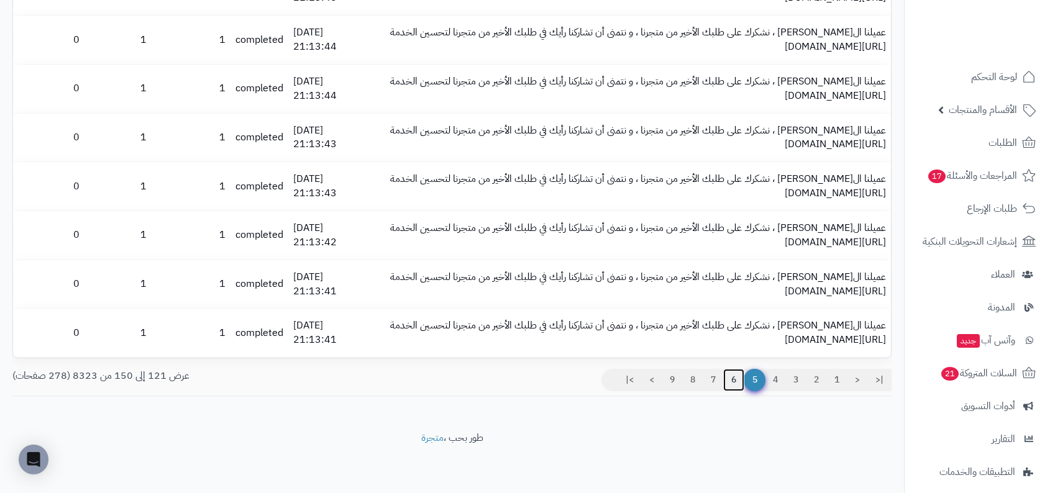
click at [737, 383] on link "6" at bounding box center [733, 380] width 21 height 22
